Goal: Task Accomplishment & Management: Complete application form

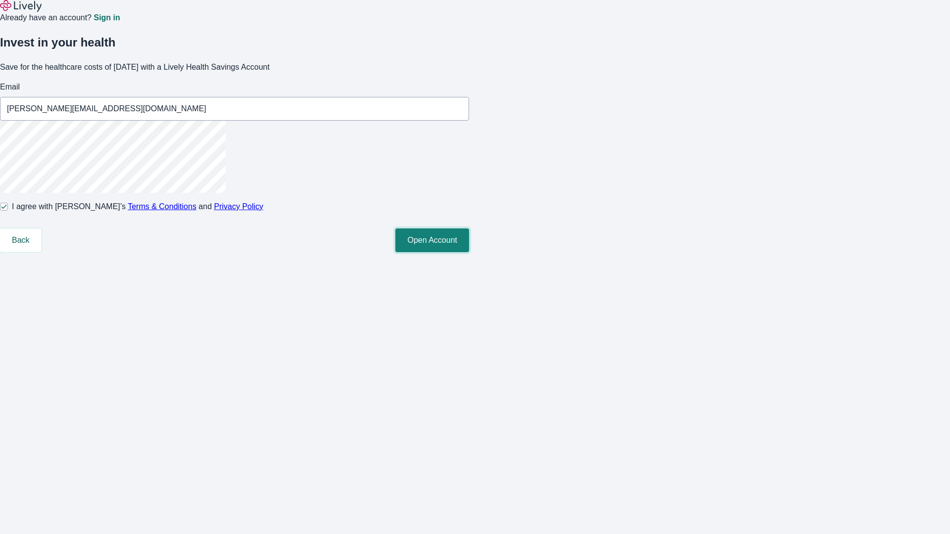
click at [469, 252] on button "Open Account" at bounding box center [432, 241] width 74 height 24
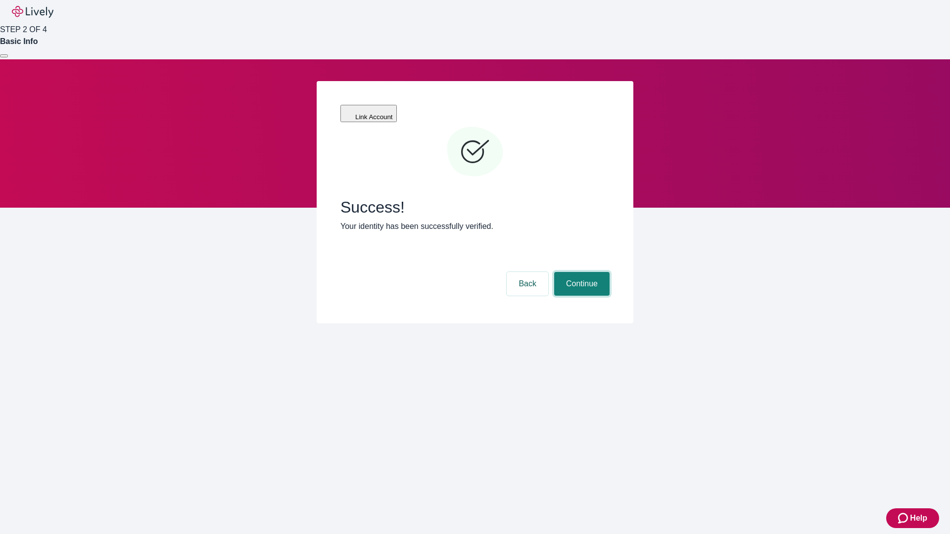
click at [580, 272] on button "Continue" at bounding box center [581, 284] width 55 height 24
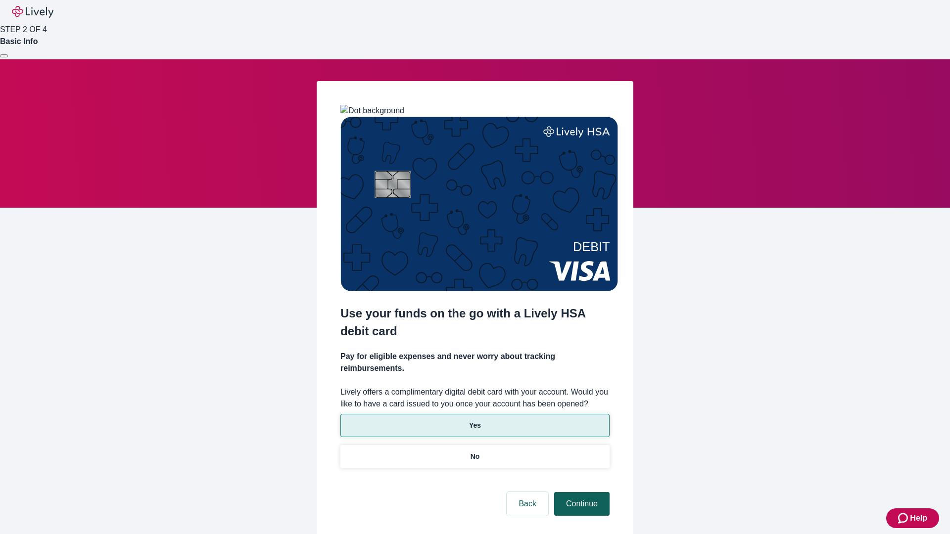
click at [475, 452] on p "No" at bounding box center [475, 457] width 9 height 10
click at [580, 492] on button "Continue" at bounding box center [581, 504] width 55 height 24
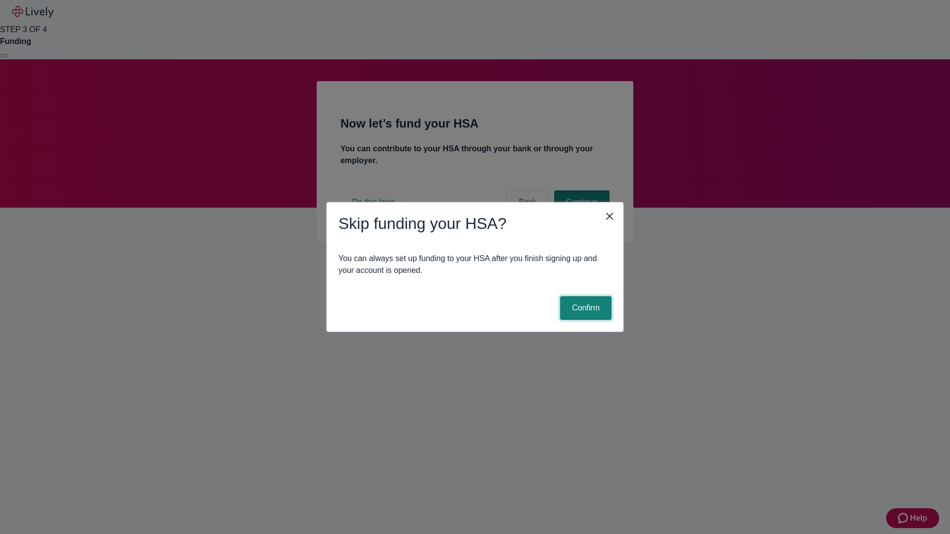
click at [584, 308] on button "Confirm" at bounding box center [585, 308] width 51 height 24
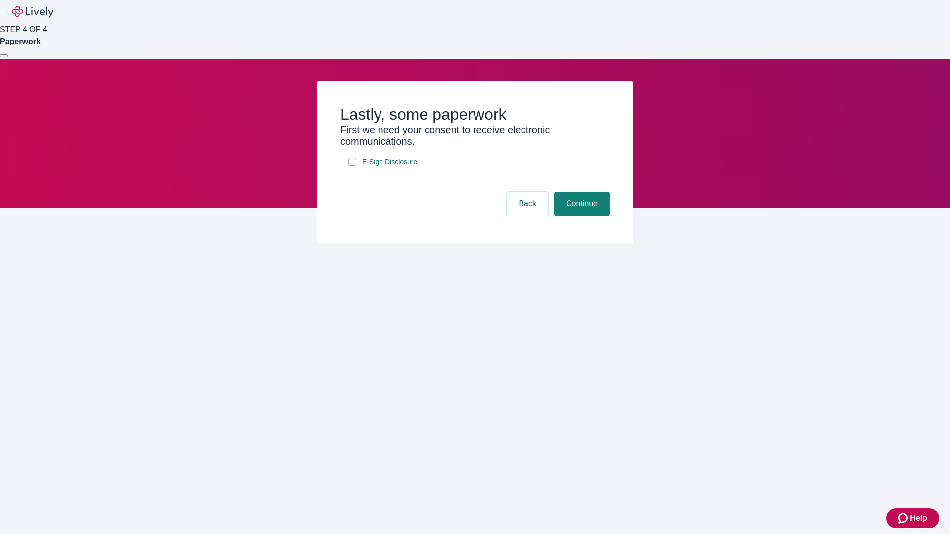
click at [352, 166] on input "E-Sign Disclosure" at bounding box center [352, 162] width 8 height 8
checkbox input "true"
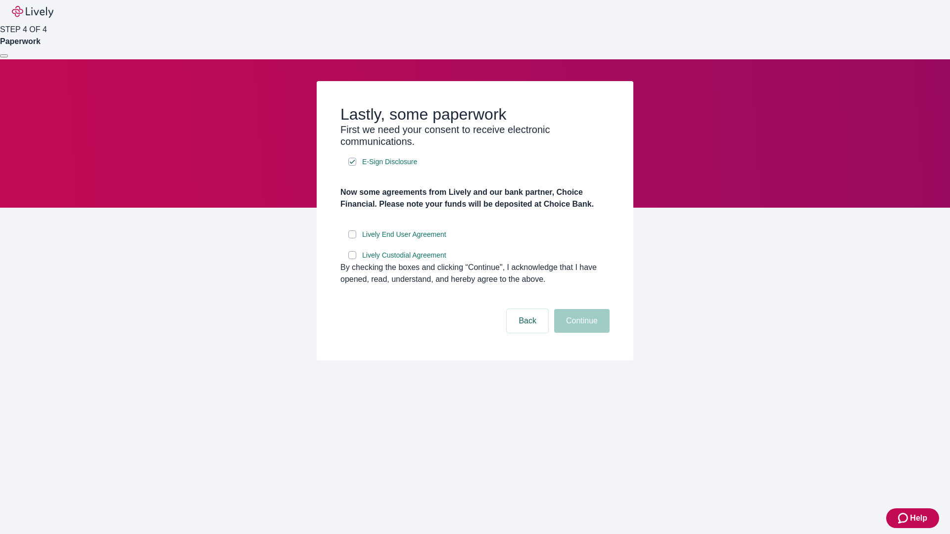
click at [352, 239] on input "Lively End User Agreement" at bounding box center [352, 235] width 8 height 8
checkbox input "true"
click at [352, 259] on input "Lively Custodial Agreement" at bounding box center [352, 255] width 8 height 8
checkbox input "true"
click at [580, 333] on button "Continue" at bounding box center [581, 321] width 55 height 24
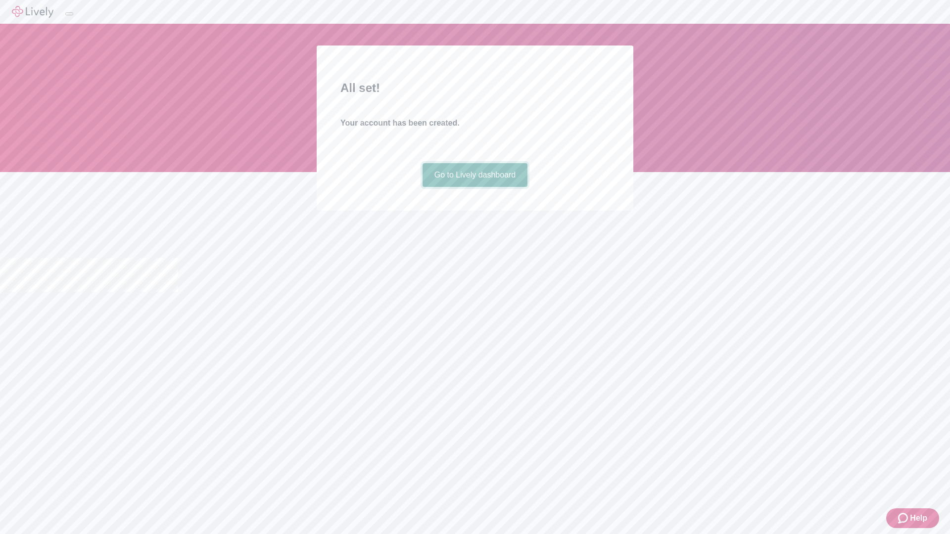
click at [475, 187] on link "Go to Lively dashboard" at bounding box center [475, 175] width 105 height 24
